Goal: Find specific page/section: Find specific page/section

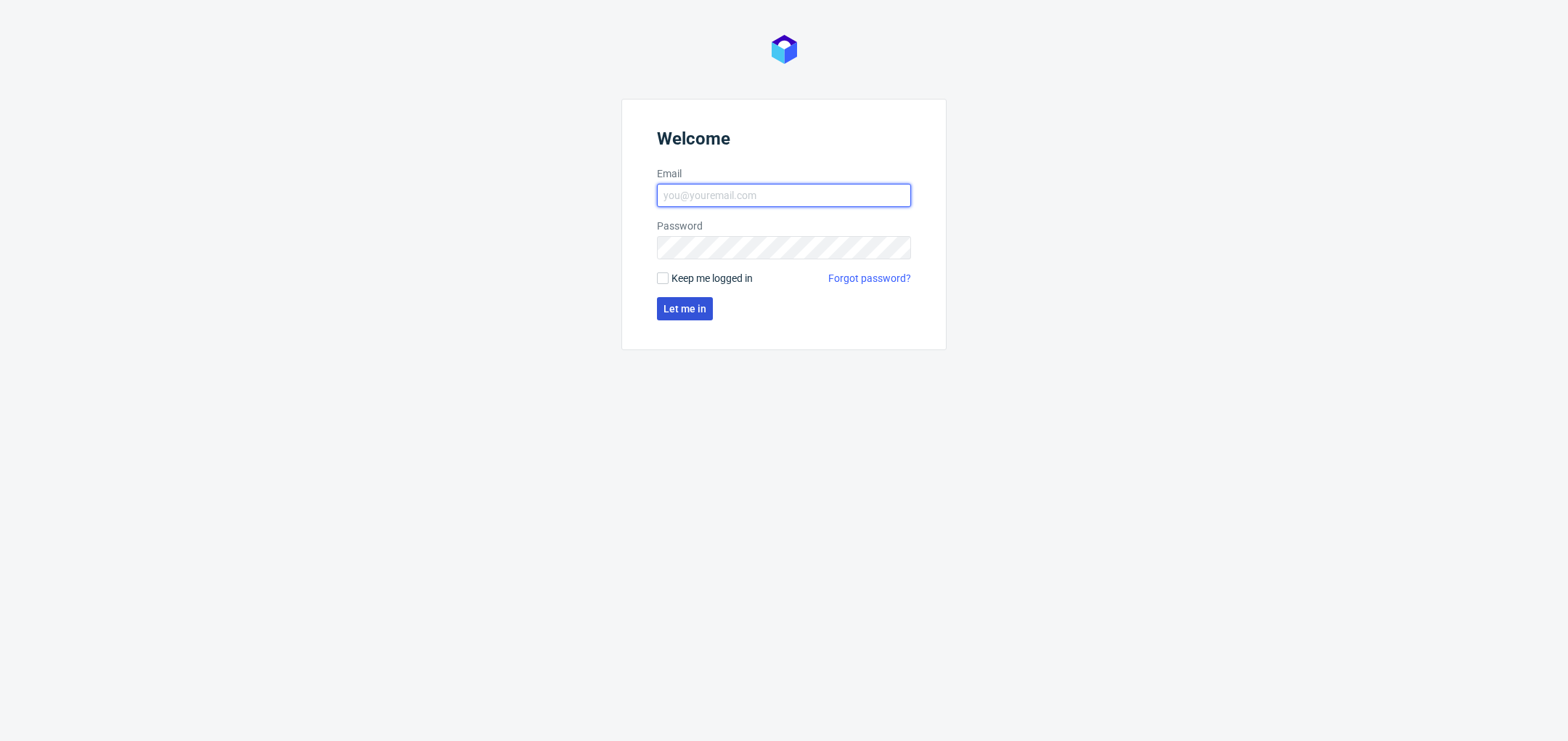
type input "[PERSON_NAME][EMAIL_ADDRESS][DOMAIN_NAME]"
click at [702, 320] on button "Let me in" at bounding box center [684, 309] width 56 height 23
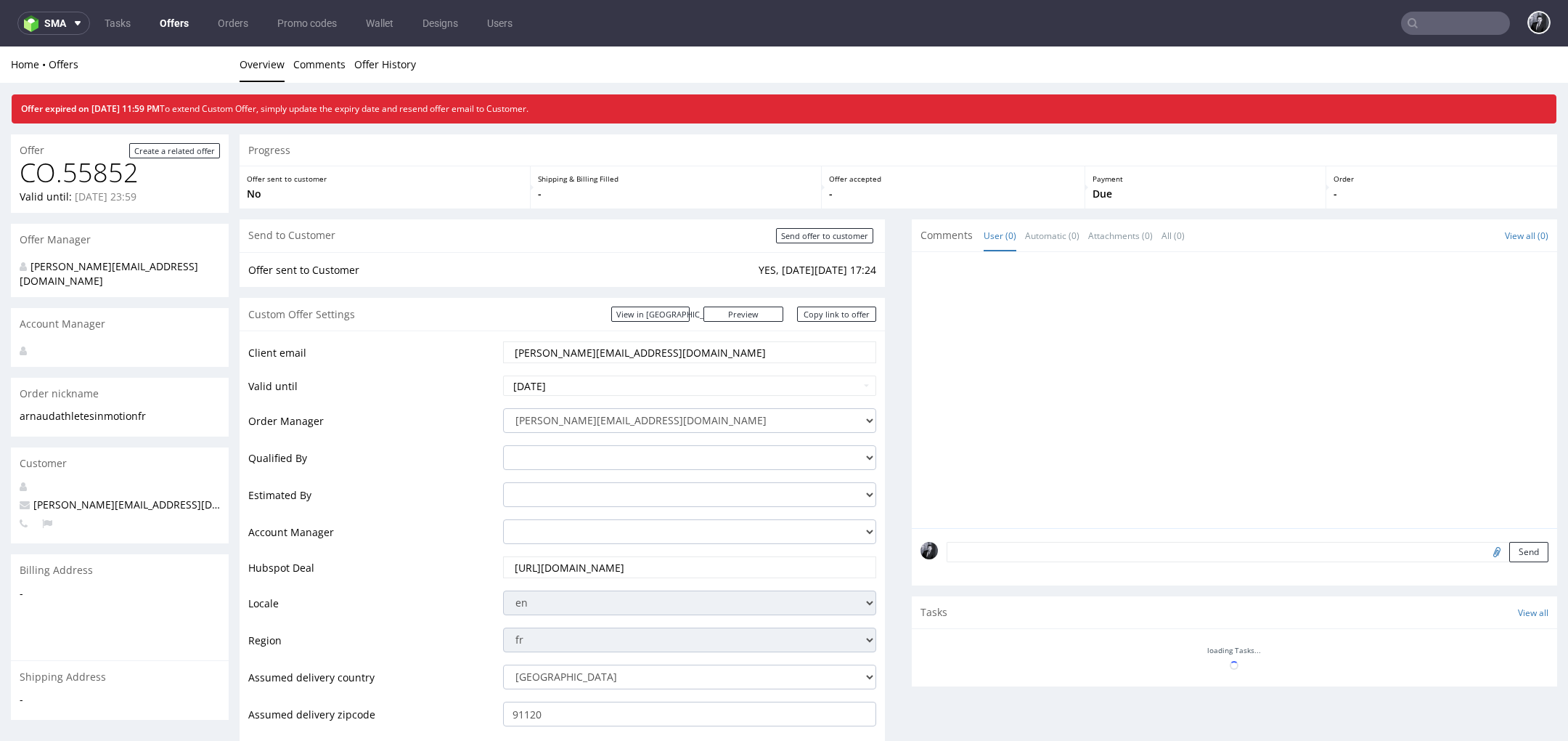
click at [167, 24] on link "Offers" at bounding box center [175, 23] width 47 height 23
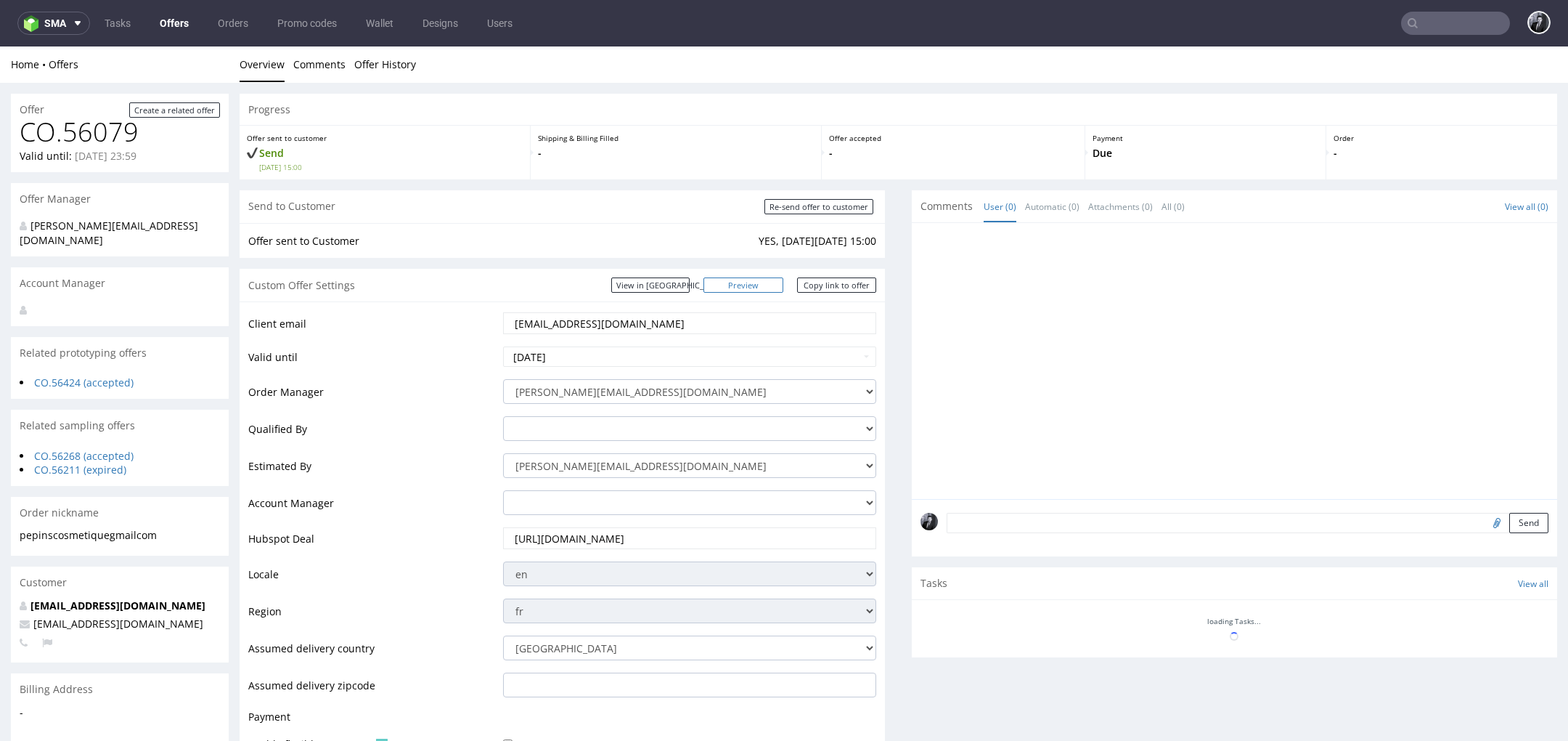
click at [761, 291] on link "Preview" at bounding box center [743, 285] width 80 height 16
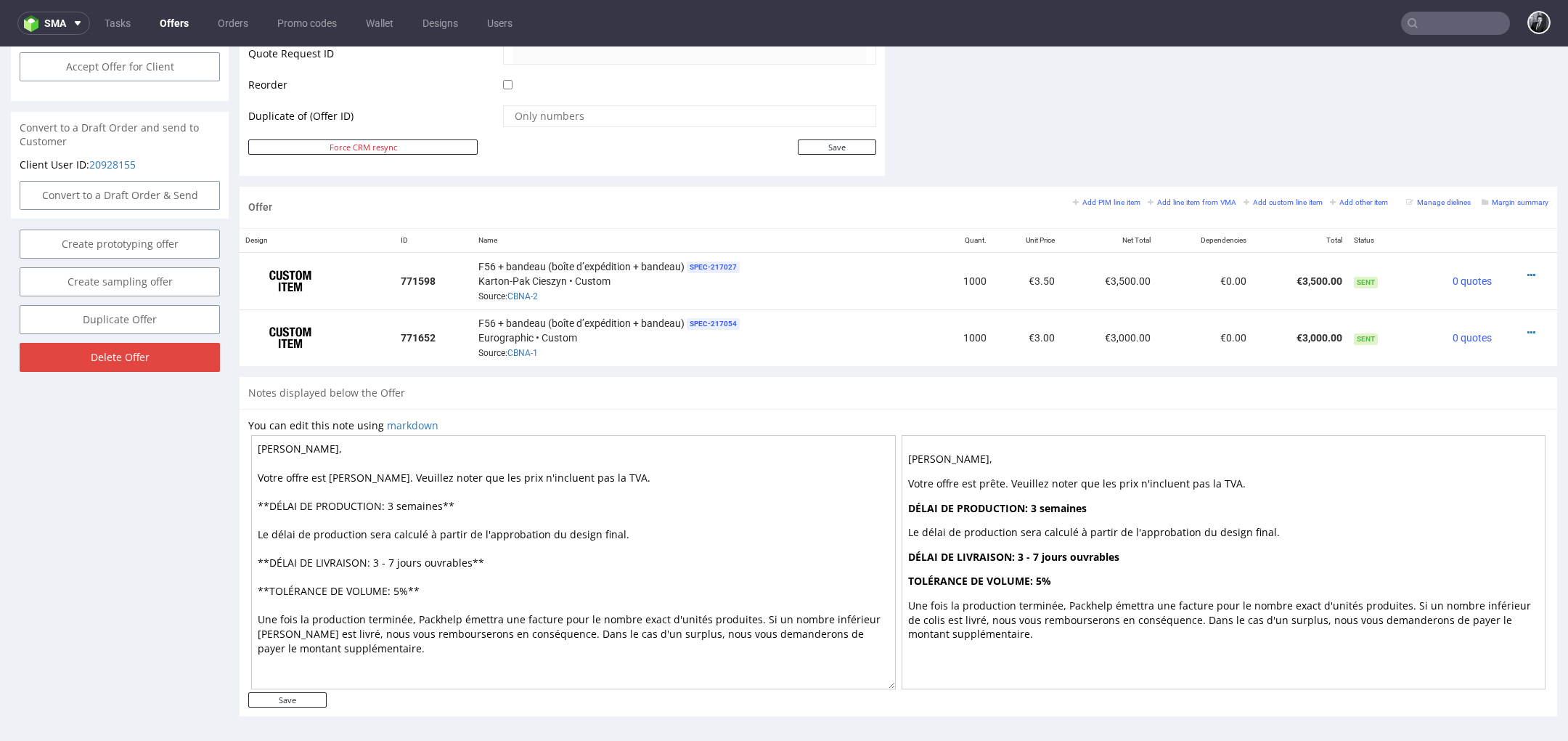
scroll to position [668, 0]
